Goal: Task Accomplishment & Management: Use online tool/utility

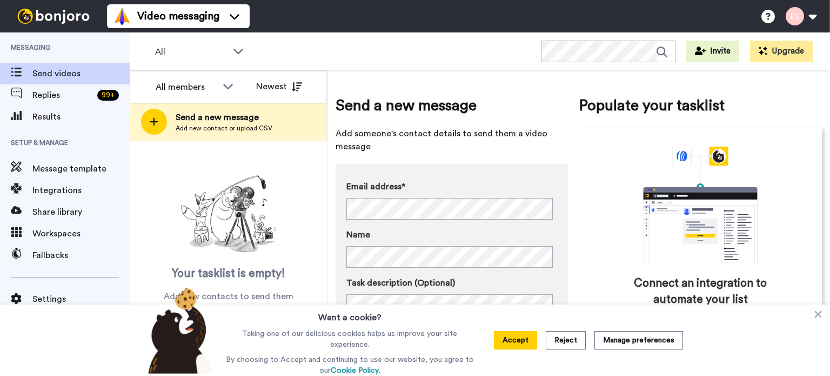
click at [154, 121] on icon at bounding box center [154, 122] width 8 height 8
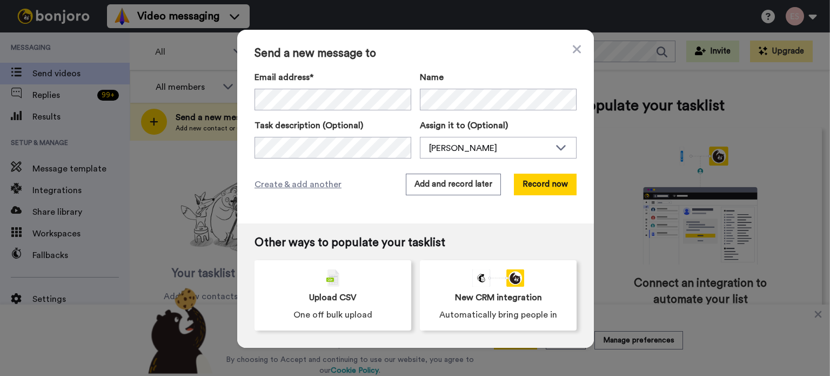
click at [536, 166] on div "Send a new message to Email address* ‌ ‌ ‌ ‌ ‌ ‌ ‌ ‌ ‌ ‌ ‌ ‌ ‌ ‌ ‌ Name Task de…" at bounding box center [415, 127] width 357 height 194
click at [542, 184] on button "Record now" at bounding box center [545, 185] width 63 height 22
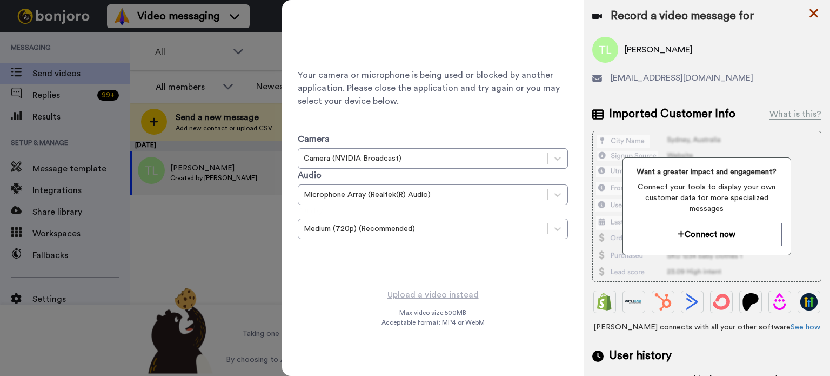
click at [809, 13] on icon at bounding box center [814, 13] width 11 height 14
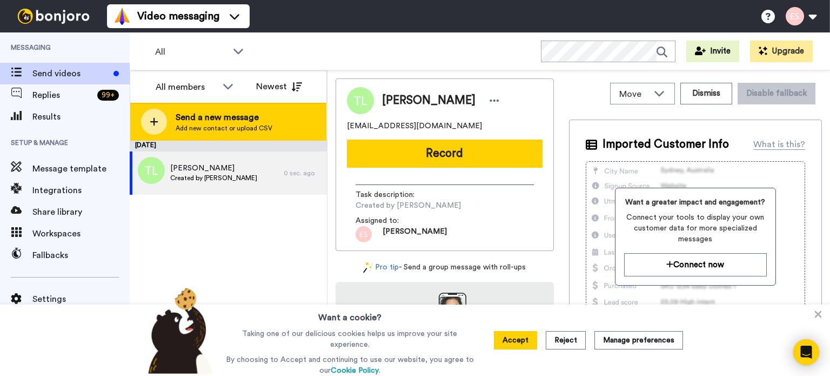
click at [164, 117] on div at bounding box center [154, 122] width 26 height 26
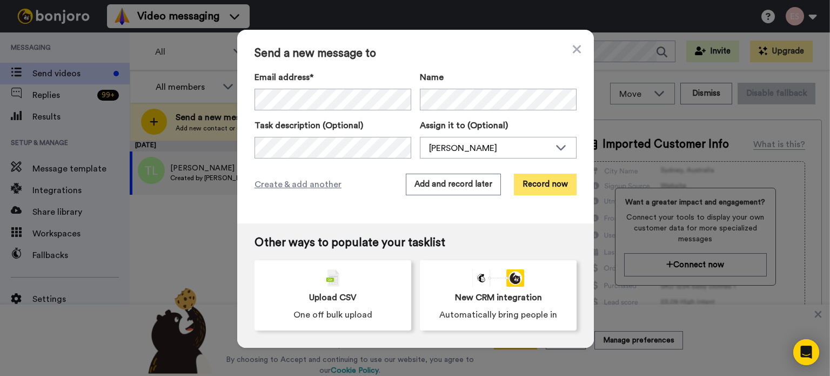
click at [531, 181] on button "Record now" at bounding box center [545, 185] width 63 height 22
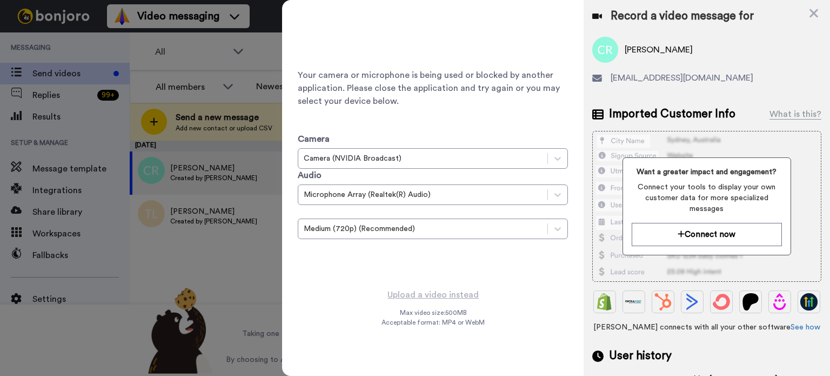
drag, startPoint x: 811, startPoint y: 16, endPoint x: 573, endPoint y: 4, distance: 238.7
click at [811, 16] on icon at bounding box center [814, 13] width 9 height 9
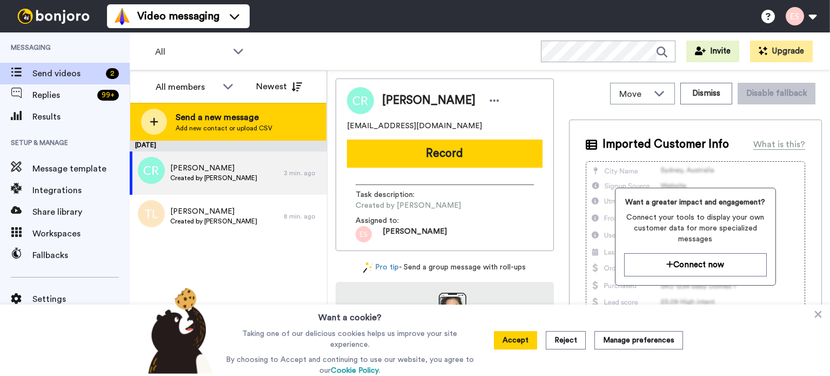
click at [150, 118] on icon at bounding box center [154, 122] width 9 height 10
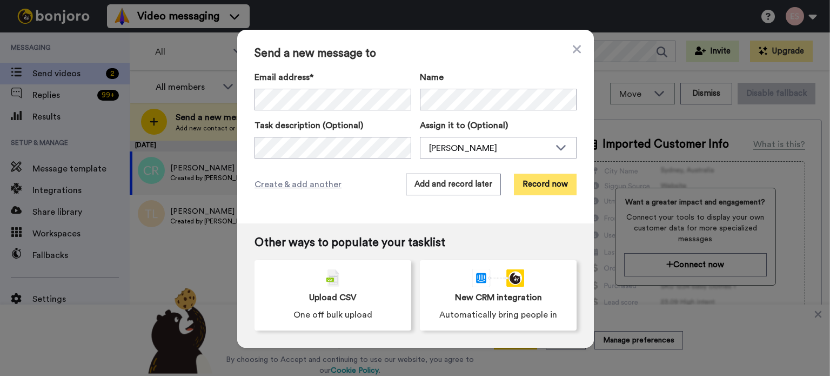
click at [566, 179] on button "Record now" at bounding box center [545, 185] width 63 height 22
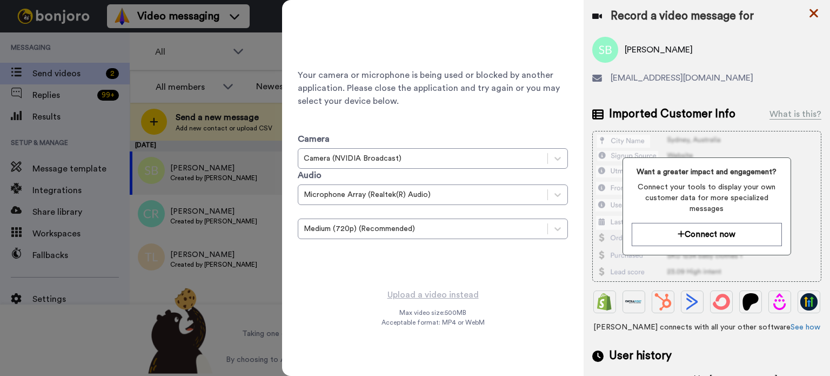
click at [810, 16] on icon at bounding box center [814, 13] width 9 height 9
